Goal: Information Seeking & Learning: Learn about a topic

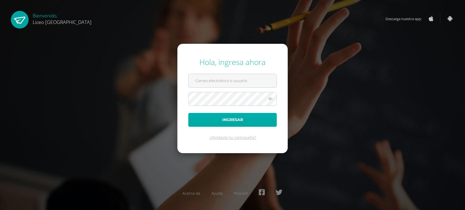
type input "[PERSON_NAME][EMAIL_ADDRESS][PERSON_NAME][DOMAIN_NAME]"
click at [246, 121] on button "Ingresar" at bounding box center [232, 120] width 89 height 14
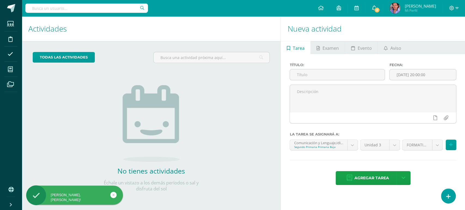
click at [376, 7] on icon at bounding box center [374, 7] width 4 height 5
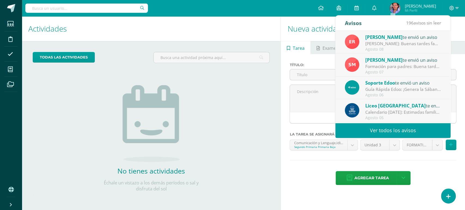
click at [378, 42] on div "[PERSON_NAME]: Buenas tardes familias Maristas: Reciban un cordial saludo desea…" at bounding box center [404, 44] width 76 height 6
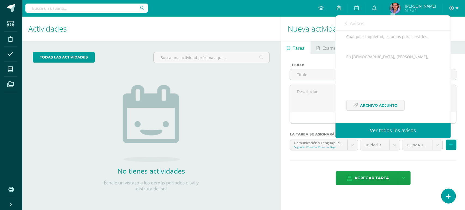
scroll to position [115, 0]
click at [379, 100] on div "Buenas tardes familias Maristas: Reciban un cordial saludo deseando muchas bend…" at bounding box center [393, 55] width 94 height 124
click at [376, 104] on span "Archivo Adjunto" at bounding box center [378, 106] width 37 height 10
